Goal: Download file/media

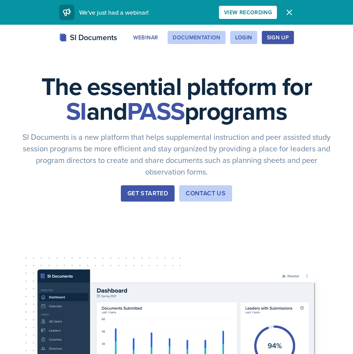
click at [225, 41] on button "Documentation" at bounding box center [196, 37] width 58 height 13
click at [243, 32] on button "Login" at bounding box center [243, 37] width 27 height 13
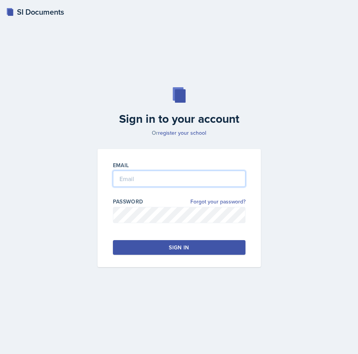
click at [144, 177] on input "email" at bounding box center [179, 179] width 133 height 16
type input "b"
type input "[PERSON_NAME][EMAIL_ADDRESS][PERSON_NAME][DOMAIN_NAME]"
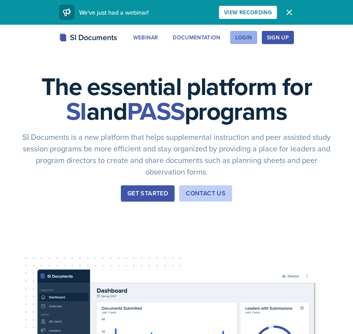
click at [238, 35] on div "Login" at bounding box center [243, 37] width 17 height 6
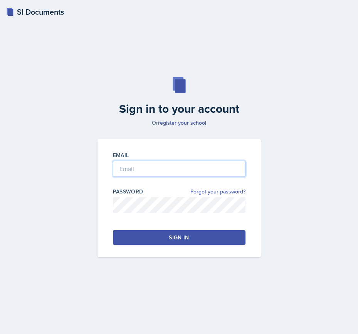
click at [182, 162] on input "email" at bounding box center [179, 168] width 133 height 16
type input "[PERSON_NAME][EMAIL_ADDRESS][PERSON_NAME][DOMAIN_NAME]"
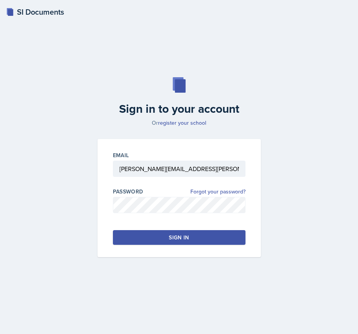
click at [151, 215] on div at bounding box center [179, 217] width 133 height 8
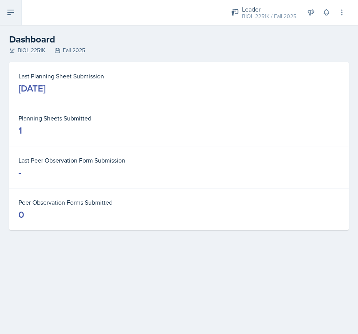
click at [10, 14] on icon at bounding box center [11, 12] width 6 height 5
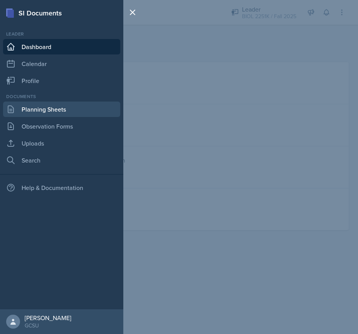
click at [31, 109] on link "Planning Sheets" at bounding box center [61, 108] width 117 height 15
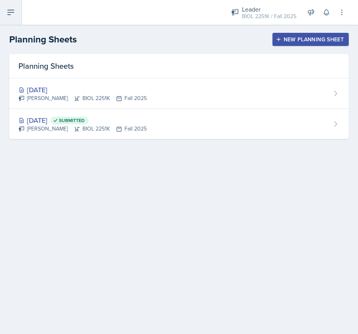
click at [19, 5] on button at bounding box center [11, 12] width 22 height 25
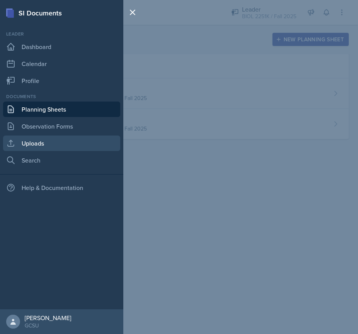
click at [33, 141] on link "Uploads" at bounding box center [61, 142] width 117 height 15
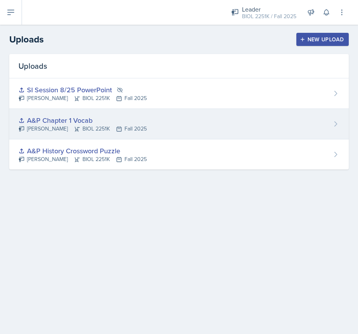
click at [149, 127] on div "A&P Chapter 1 Vocab Elyse Hoopes BIOL 2251K Fall 2025" at bounding box center [179, 124] width 340 height 30
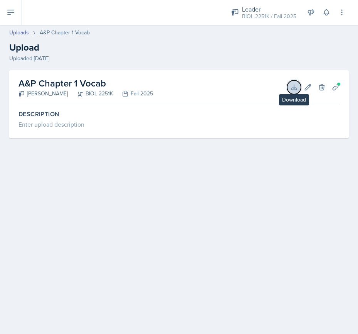
click at [294, 89] on icon at bounding box center [294, 86] width 5 height 5
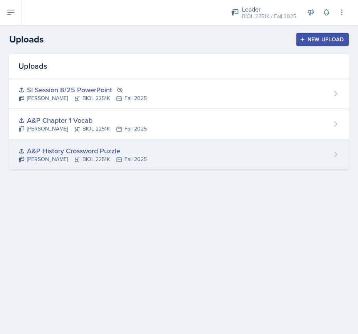
click at [84, 152] on div "A&P History Crossword Puzzle" at bounding box center [83, 150] width 128 height 10
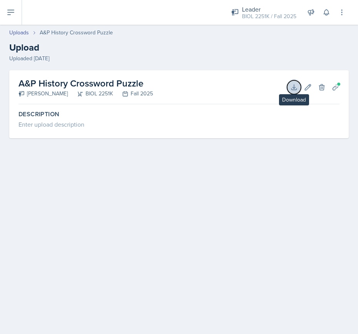
click at [294, 82] on button "Download" at bounding box center [294, 87] width 14 height 14
